Goal: Use online tool/utility: Utilize a website feature to perform a specific function

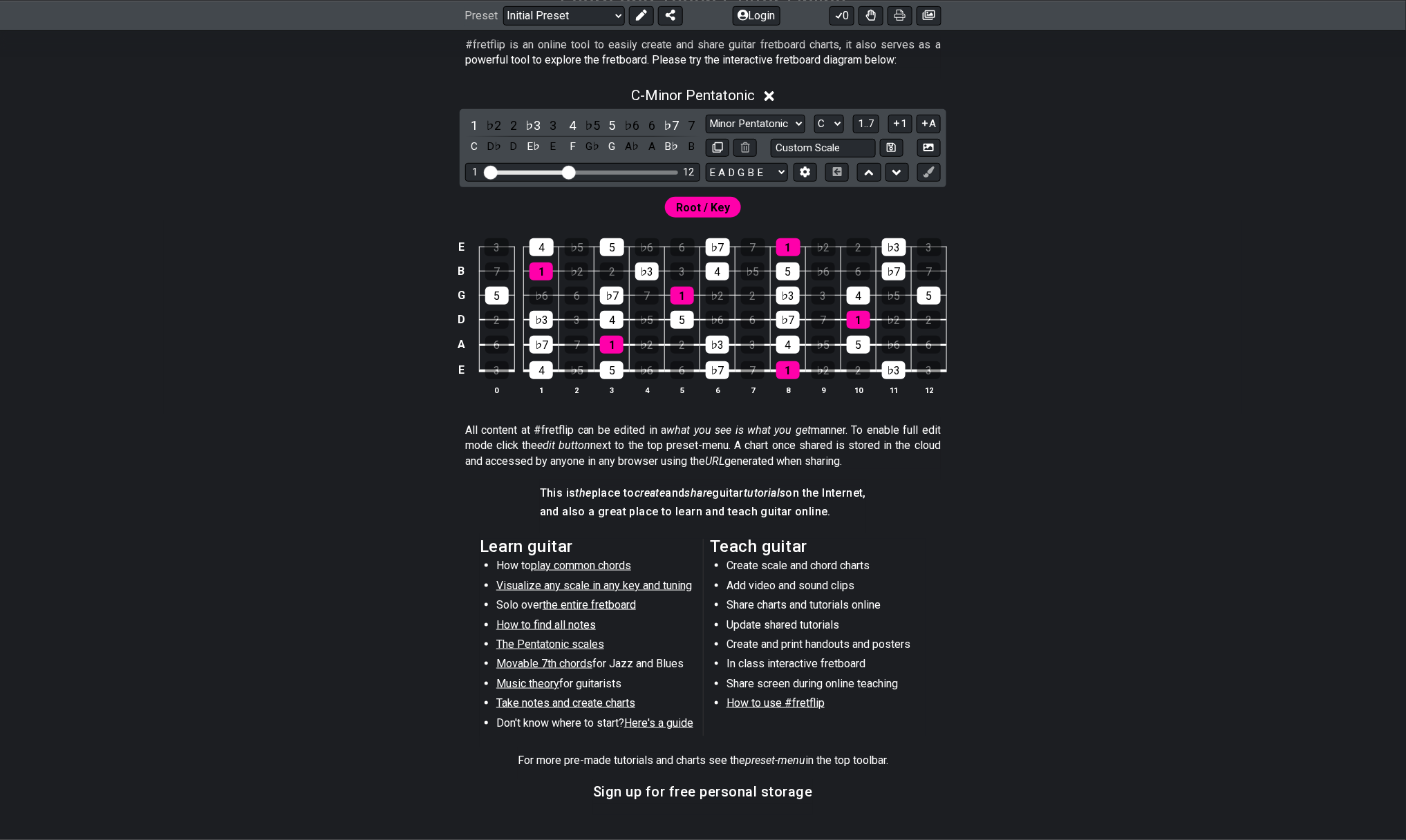
scroll to position [415, 0]
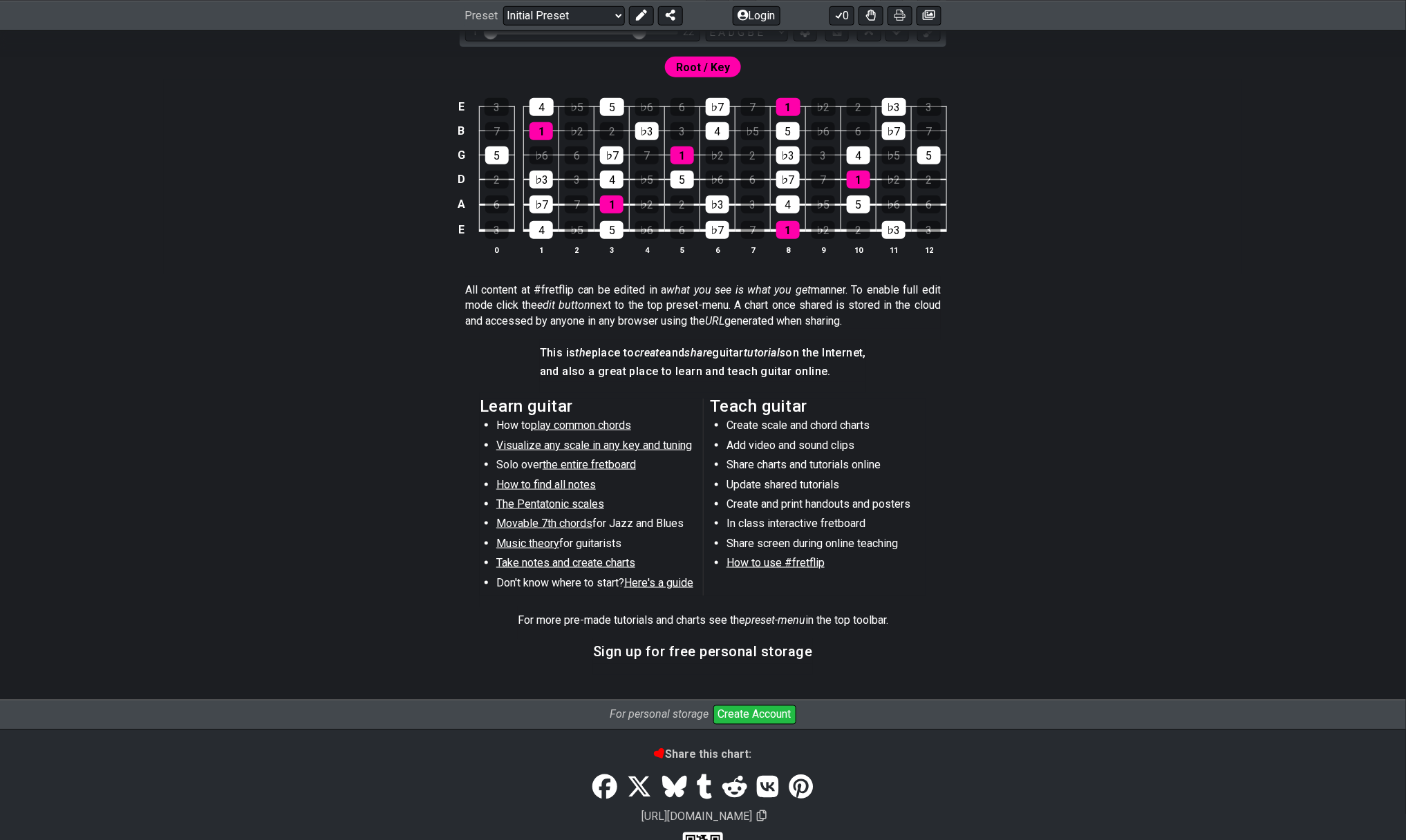
drag, startPoint x: 564, startPoint y: 75, endPoint x: 637, endPoint y: 82, distance: 73.3
click at [637, 31] on input "Visible fret range" at bounding box center [582, 31] width 196 height 0
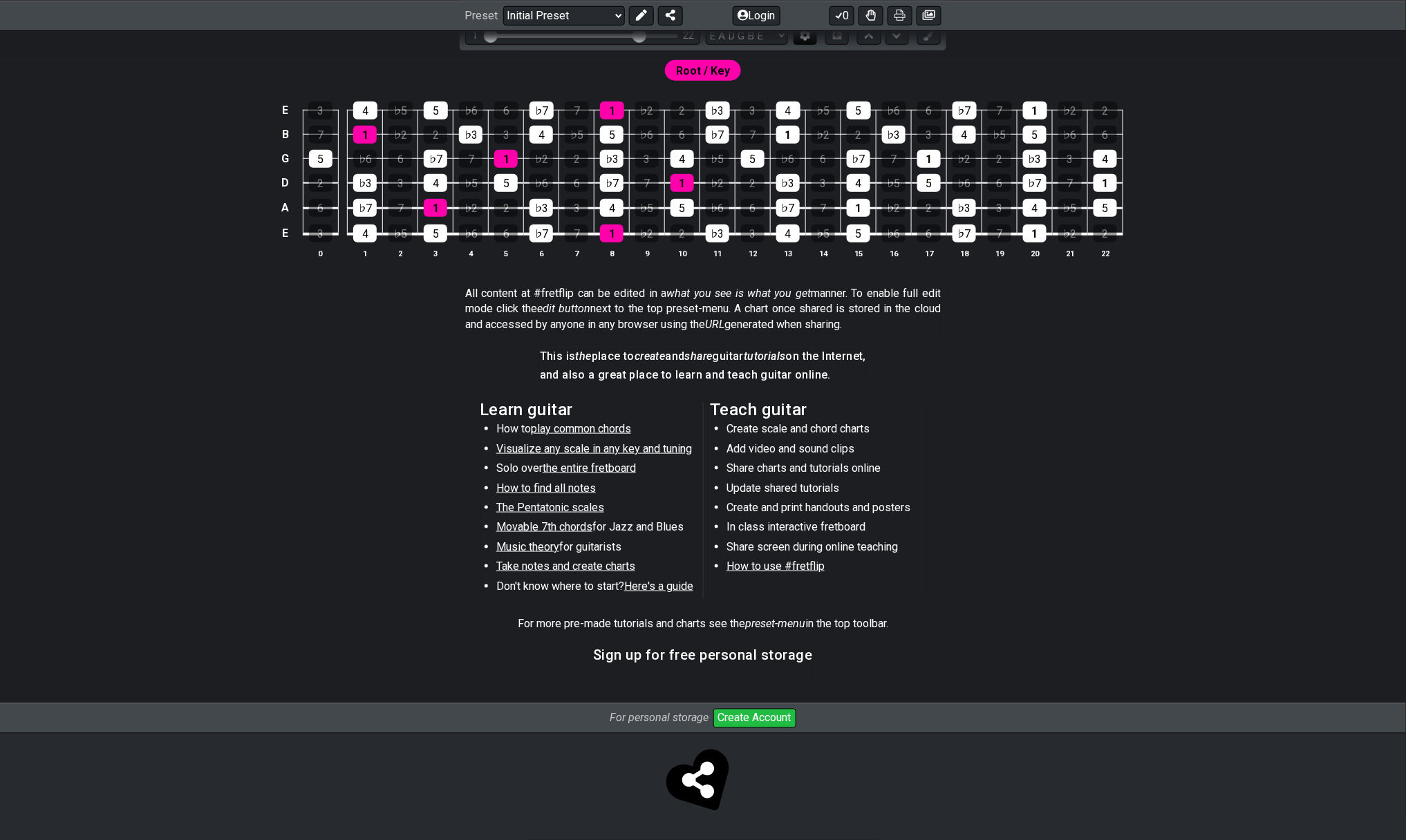
click at [800, 40] on icon at bounding box center [805, 35] width 10 height 10
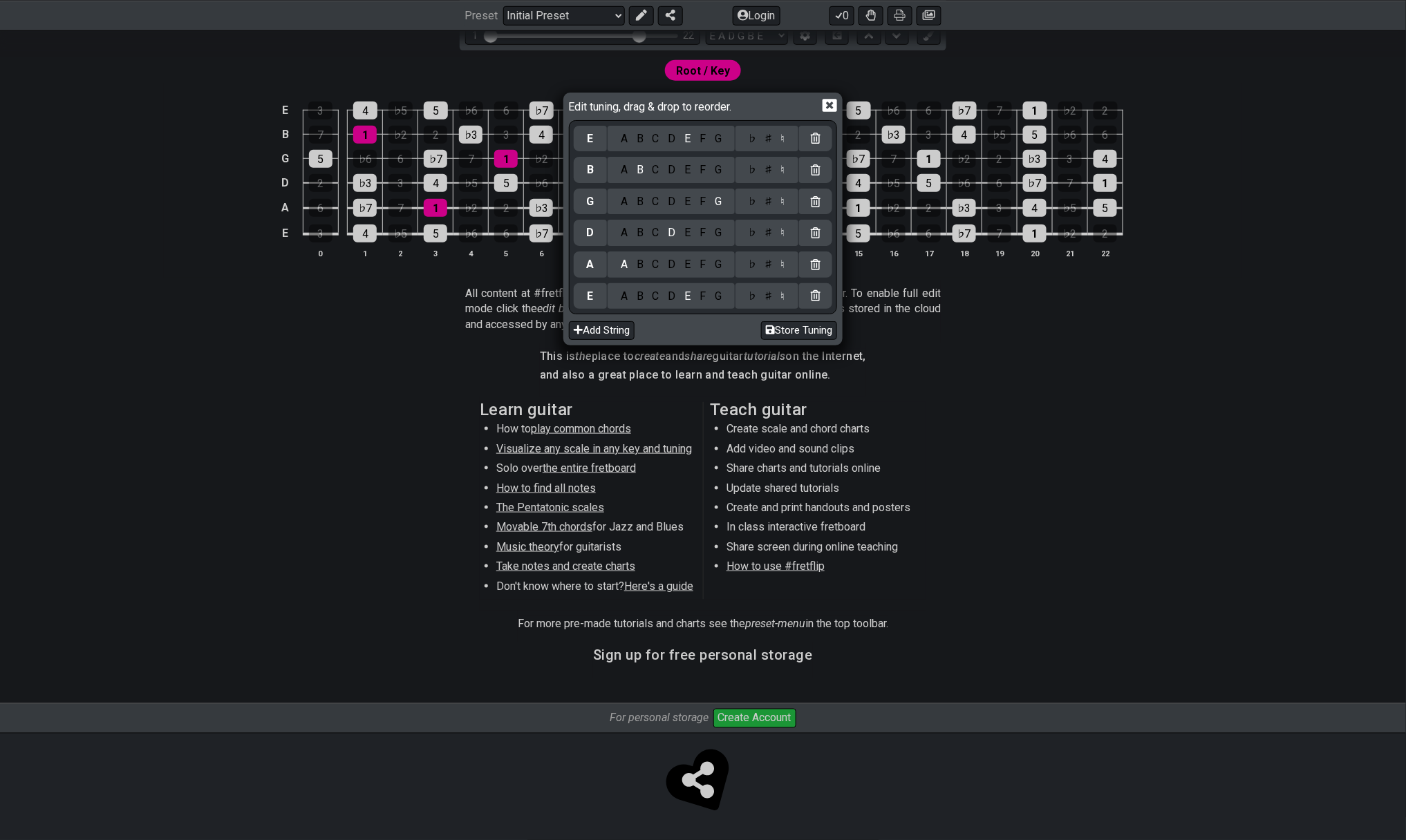
click at [619, 300] on div "A" at bounding box center [625, 296] width 16 height 15
click at [685, 269] on div "E" at bounding box center [688, 264] width 15 height 15
click at [626, 236] on div "A" at bounding box center [625, 233] width 16 height 15
click at [657, 202] on div "C" at bounding box center [656, 202] width 16 height 15
click at [704, 172] on div "F" at bounding box center [703, 169] width 15 height 15
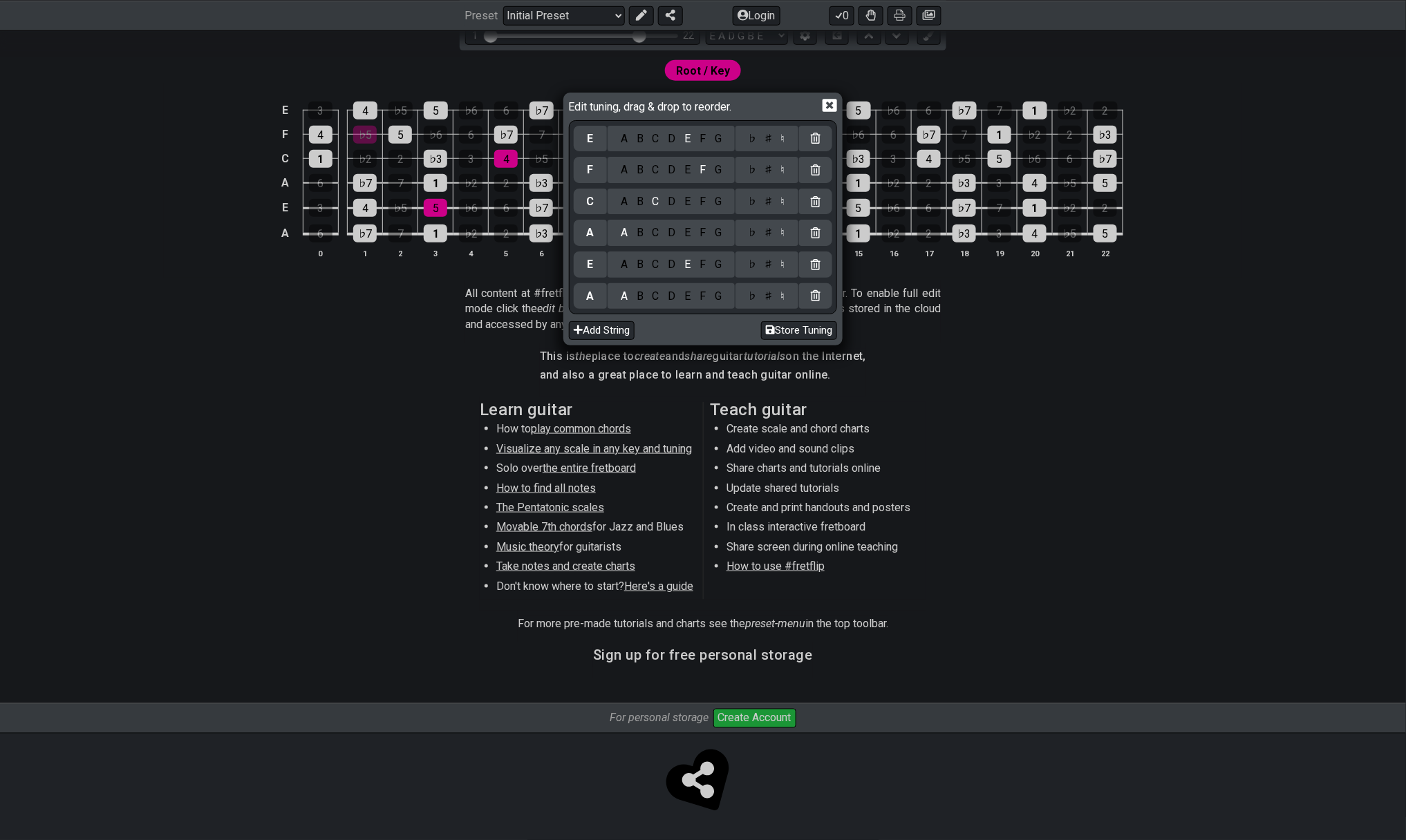
click at [766, 177] on div "♯" at bounding box center [769, 169] width 17 height 15
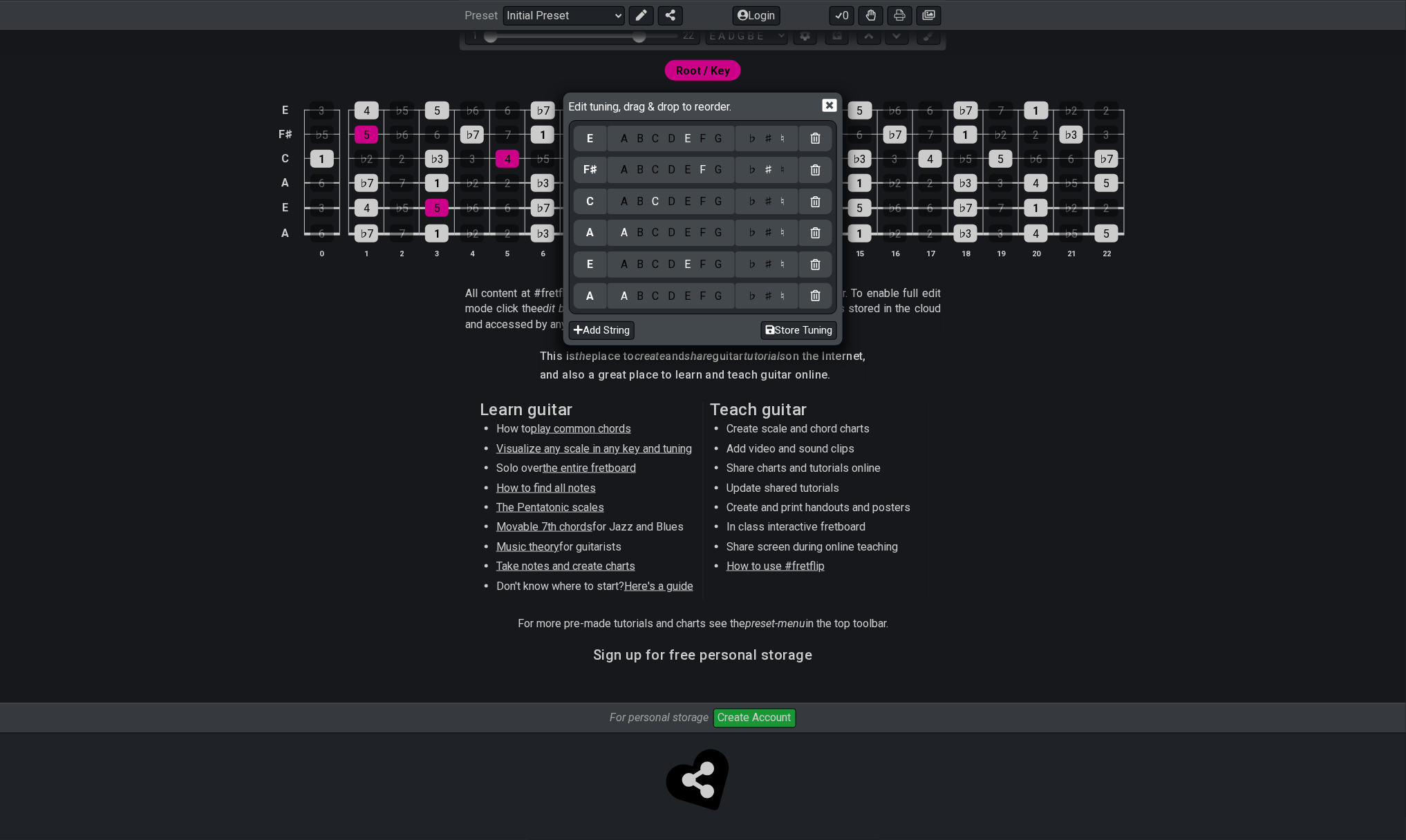
click at [639, 143] on div "B" at bounding box center [640, 139] width 16 height 15
click at [673, 208] on div "D" at bounding box center [672, 202] width 17 height 15
click at [836, 109] on icon at bounding box center [830, 105] width 14 height 13
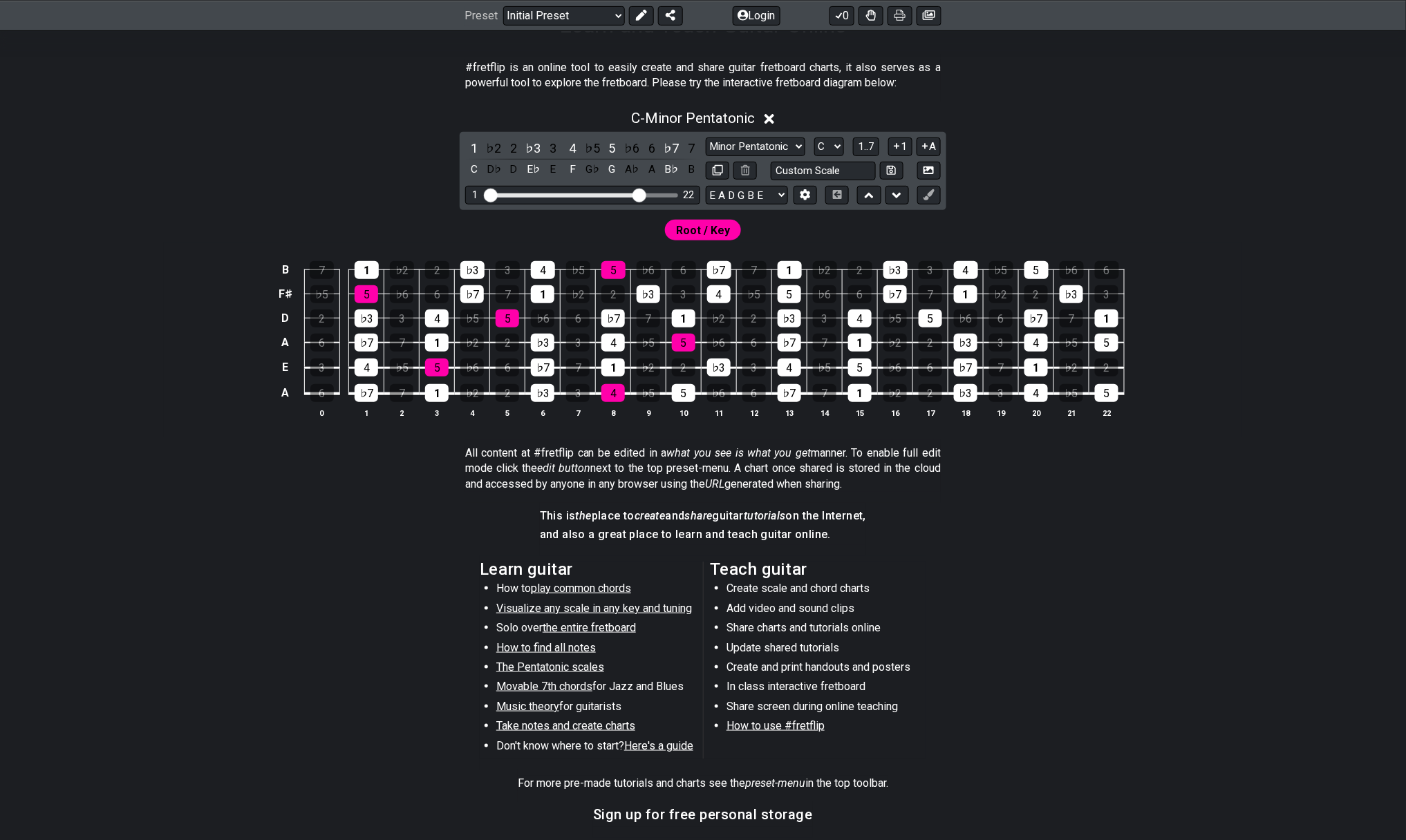
scroll to position [253, 0]
click at [858, 152] on span "1..7" at bounding box center [866, 145] width 17 height 12
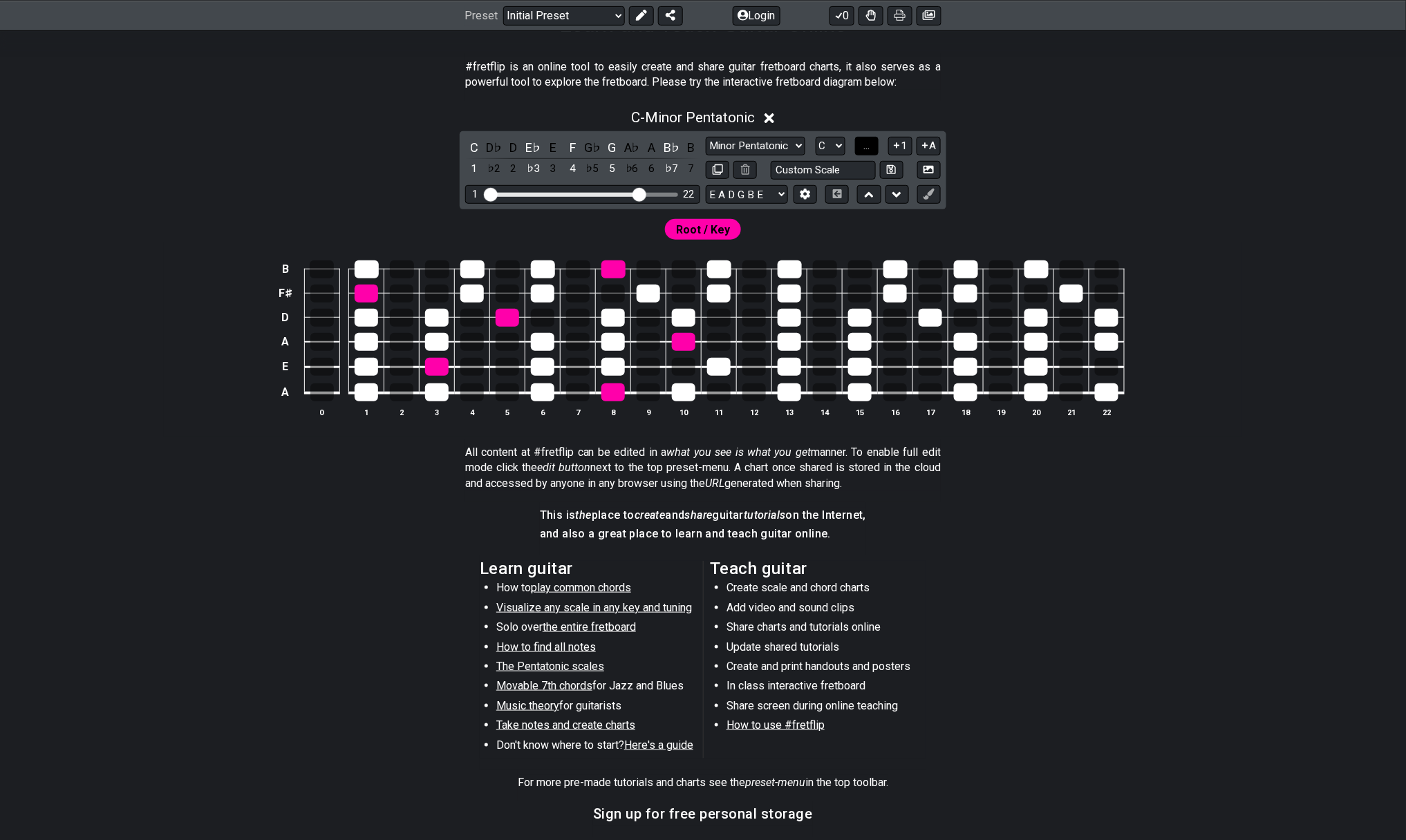
click at [870, 141] on button "..." at bounding box center [867, 145] width 23 height 18
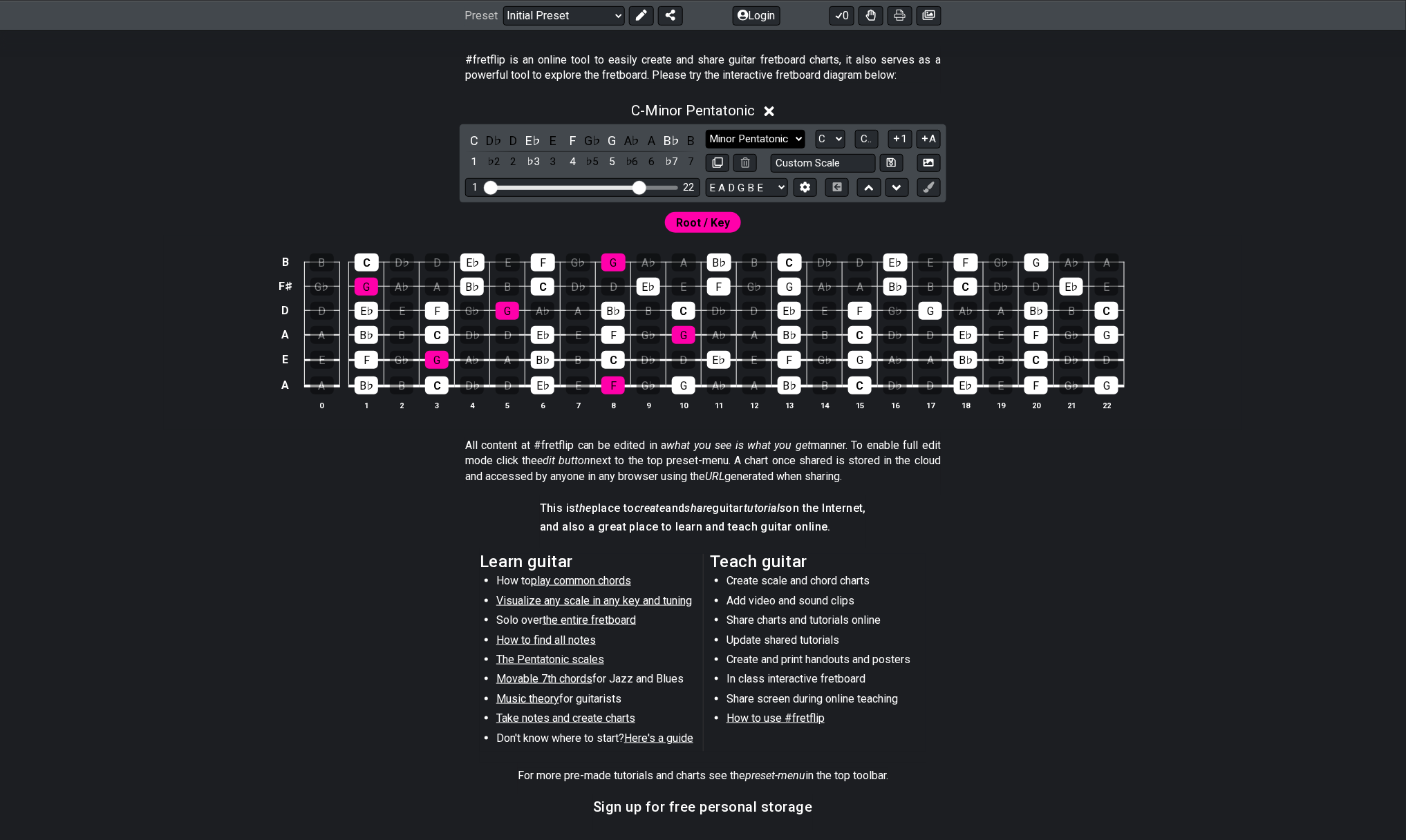
scroll to position [257, 1]
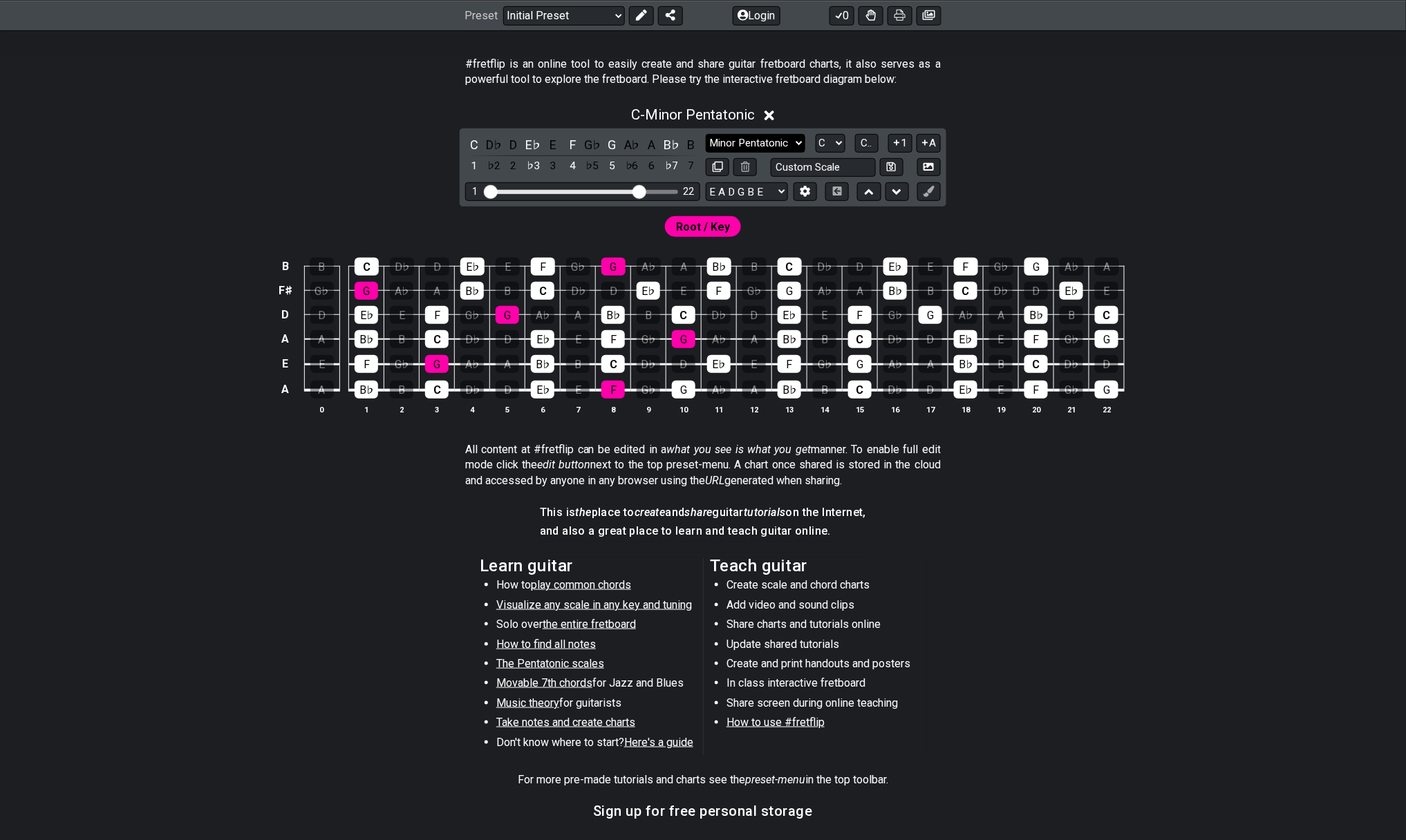
select select "Major / [PERSON_NAME]"
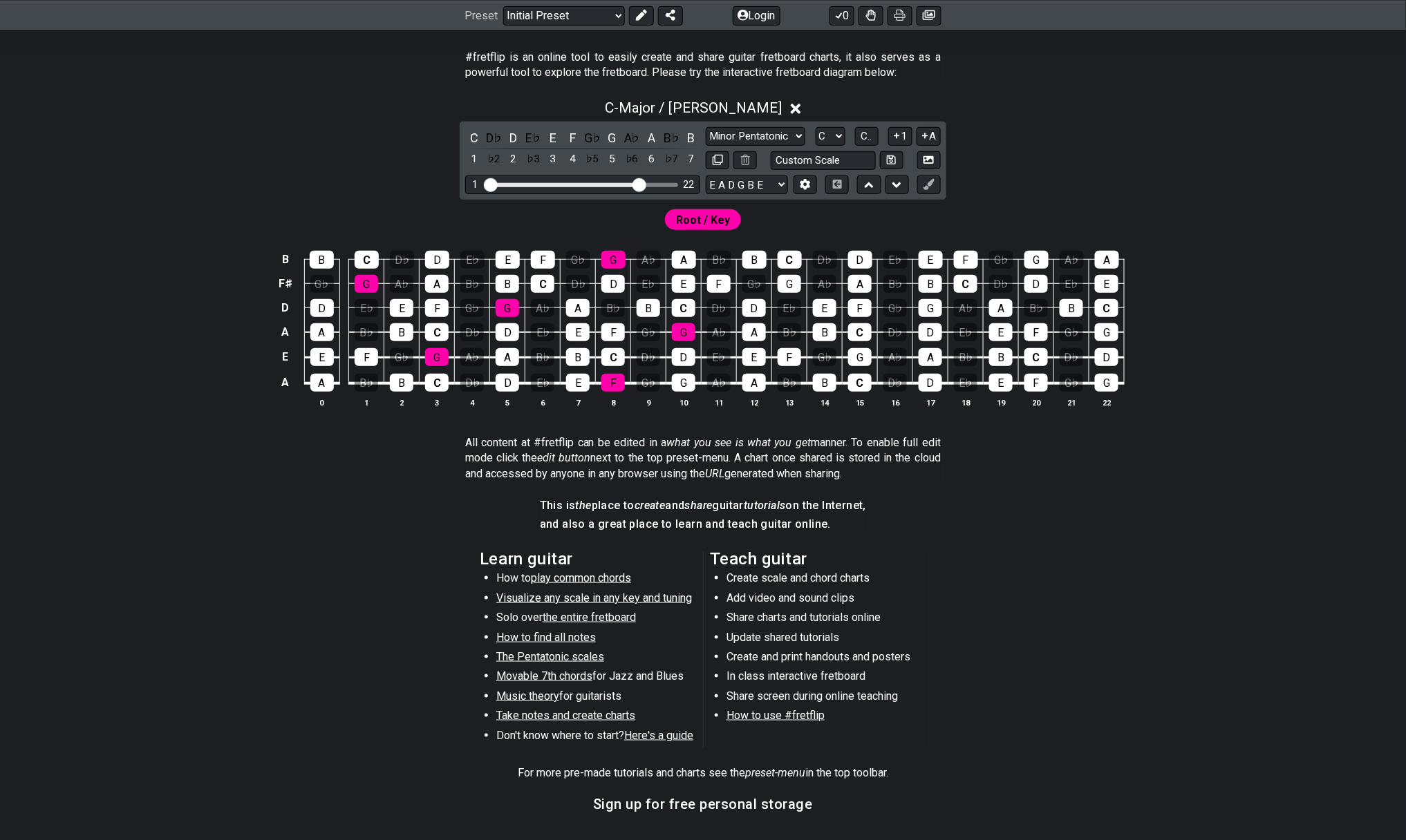
scroll to position [263, 0]
select select "A"
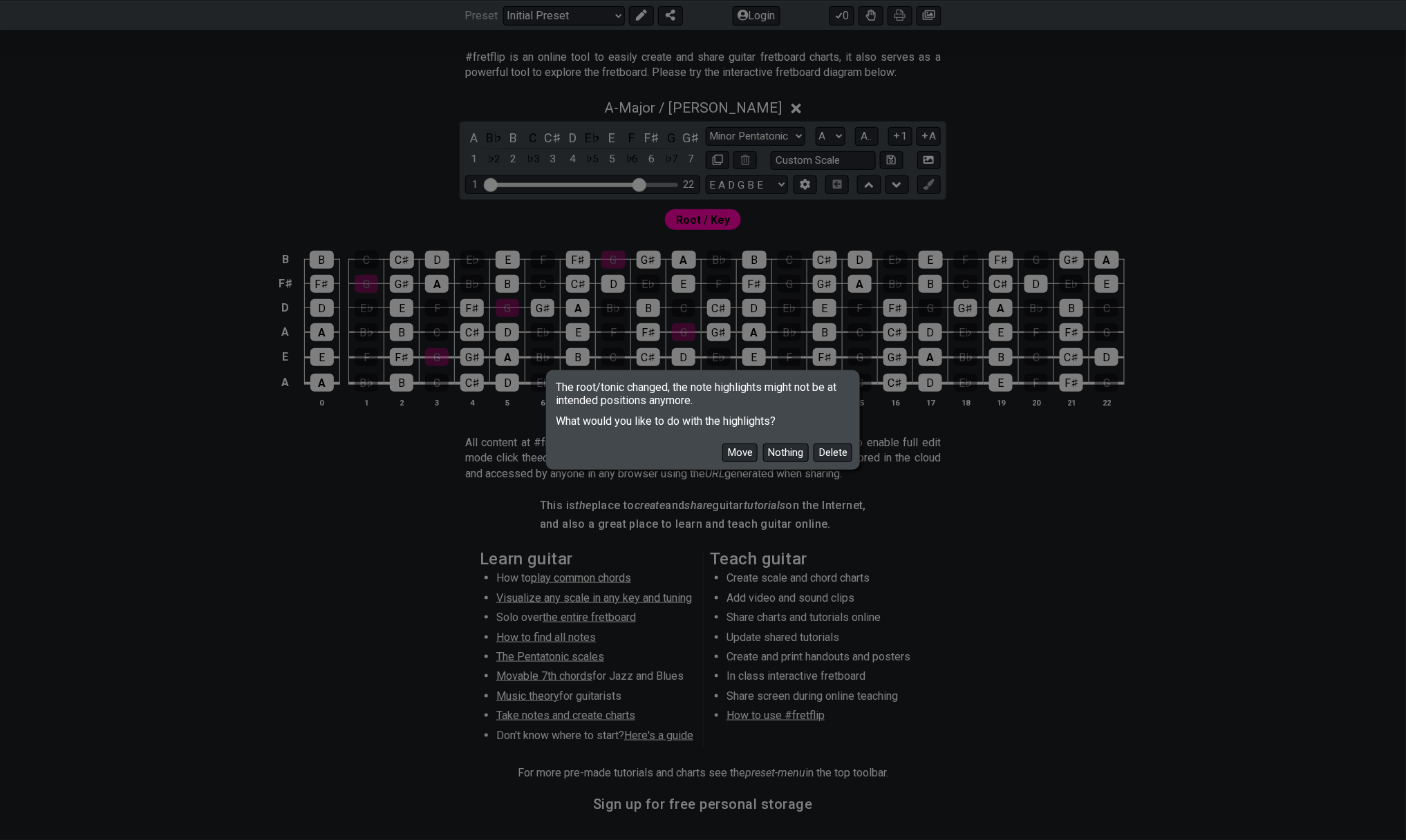
click at [822, 455] on button "Delete" at bounding box center [833, 452] width 39 height 18
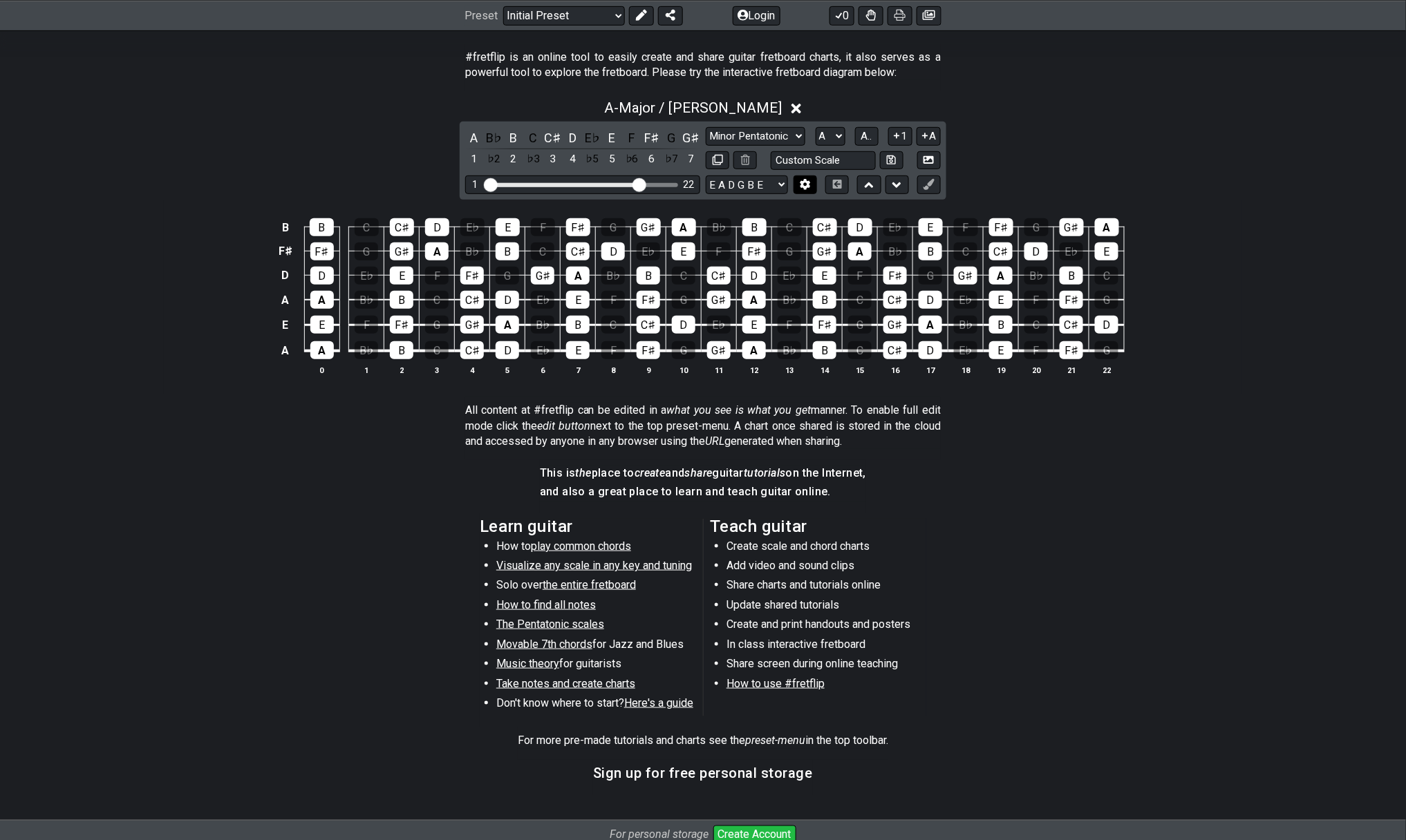
click at [809, 182] on icon at bounding box center [806, 185] width 10 height 10
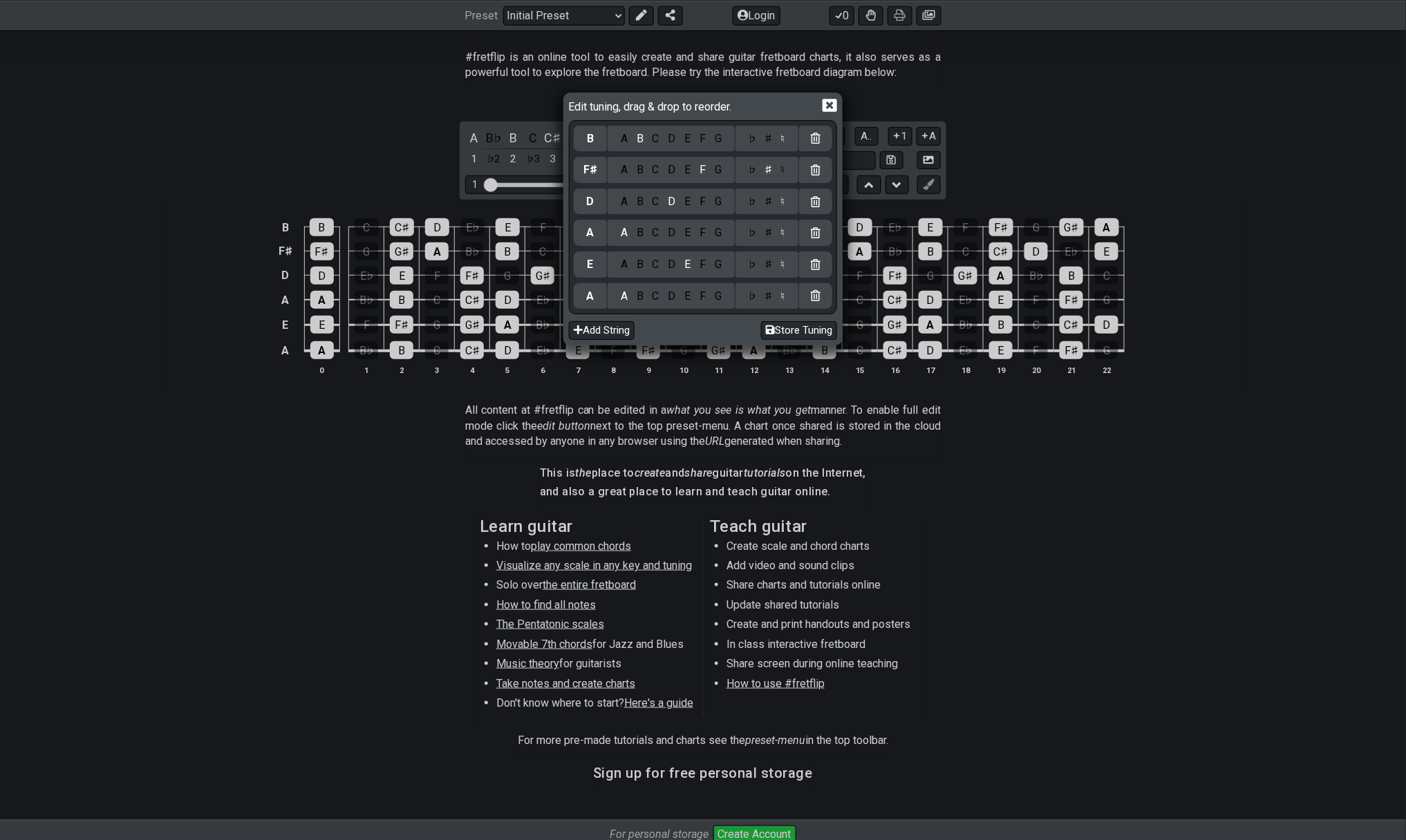
click at [719, 176] on div "G" at bounding box center [718, 169] width 16 height 15
click at [766, 172] on div "♯" at bounding box center [769, 169] width 17 height 15
click at [781, 169] on div "♮" at bounding box center [783, 169] width 13 height 15
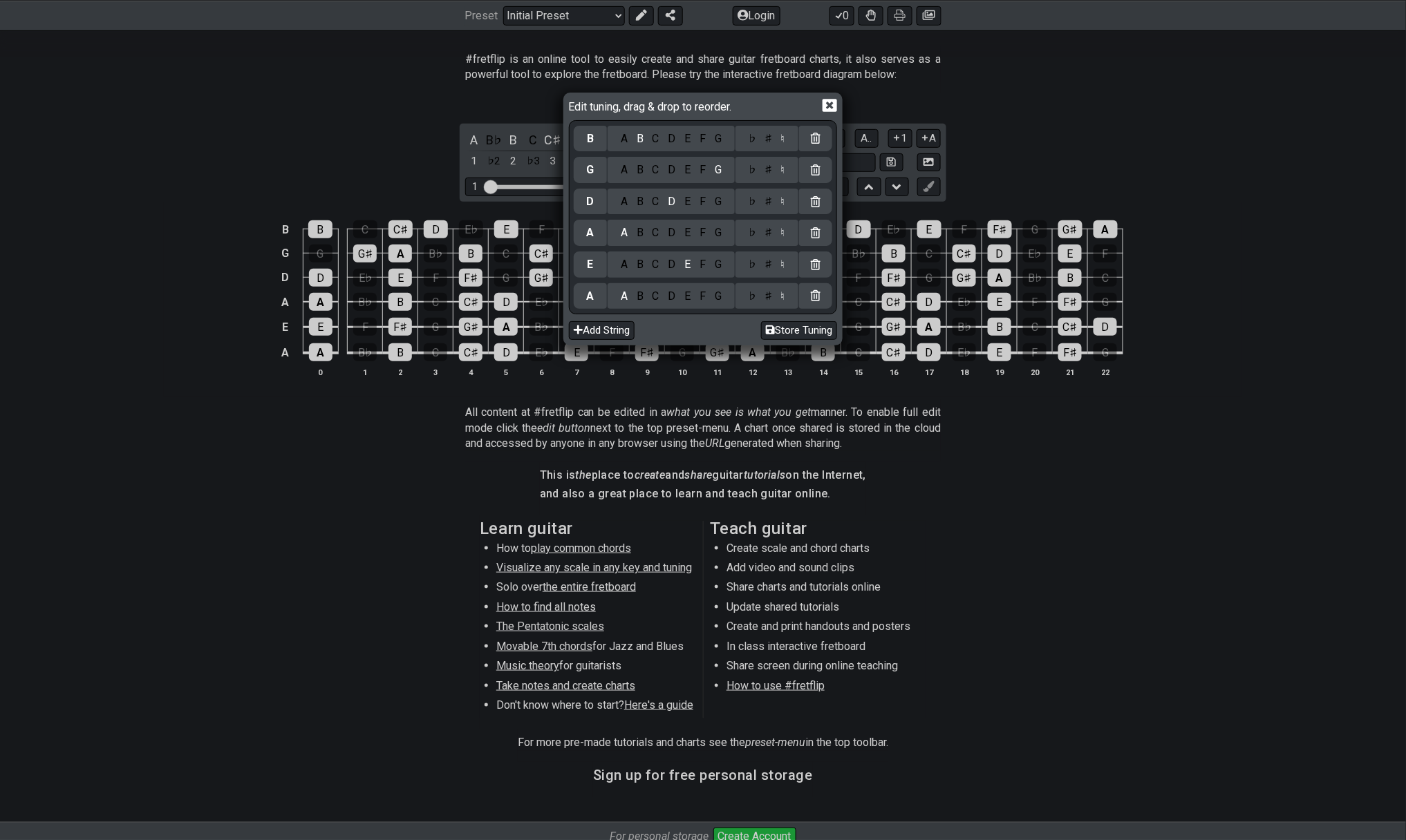
scroll to position [260, 0]
click at [836, 112] on icon at bounding box center [830, 105] width 14 height 13
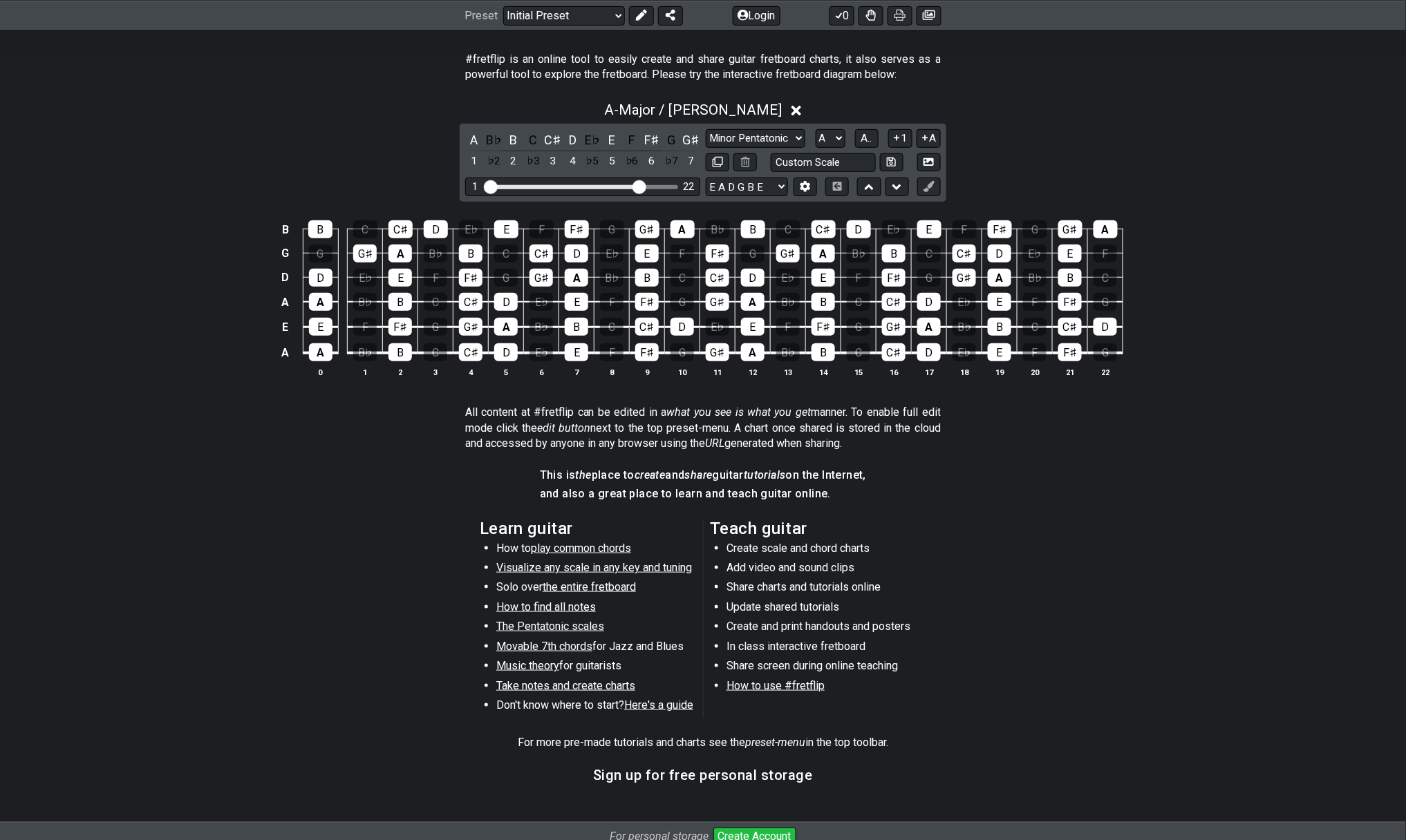
drag, startPoint x: 372, startPoint y: 409, endPoint x: 324, endPoint y: 497, distance: 100.2
click at [366, 438] on section "All content at #fretflip can be edited in a what you see is what you get manner…" at bounding box center [703, 430] width 1078 height 63
